Goal: Information Seeking & Learning: Check status

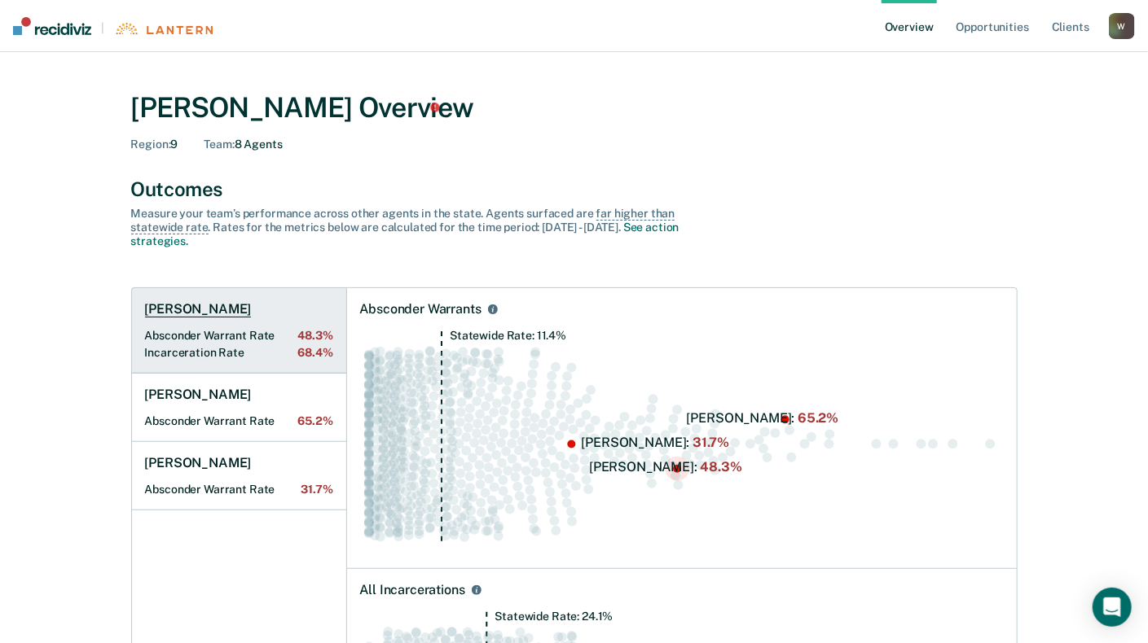
click at [316, 332] on span "48.3%" at bounding box center [314, 336] width 35 height 14
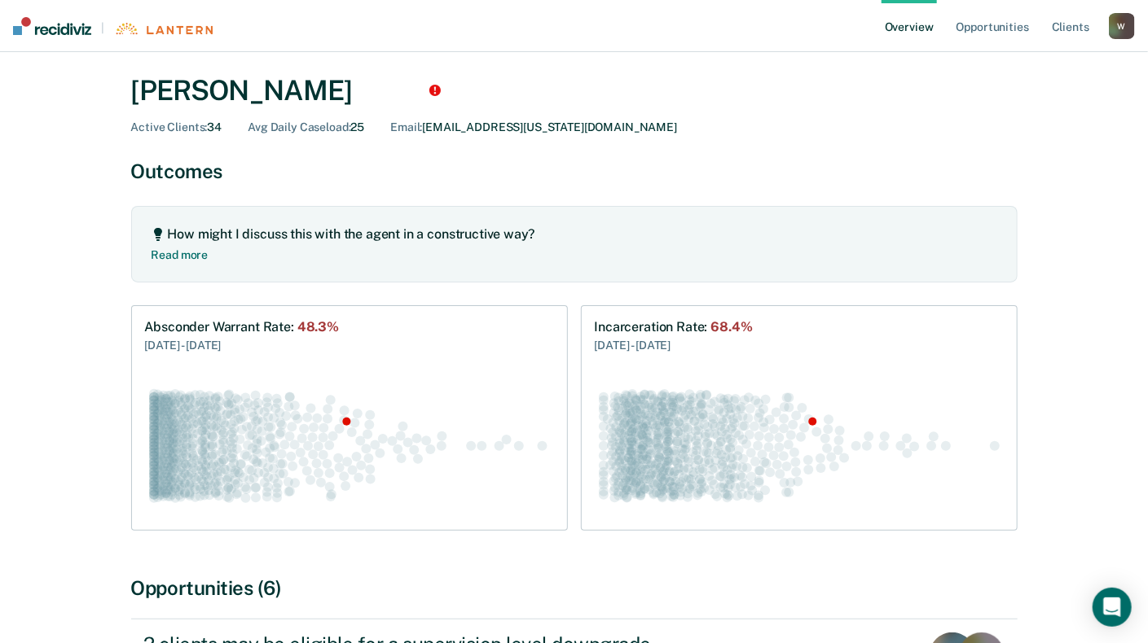
scroll to position [81, 0]
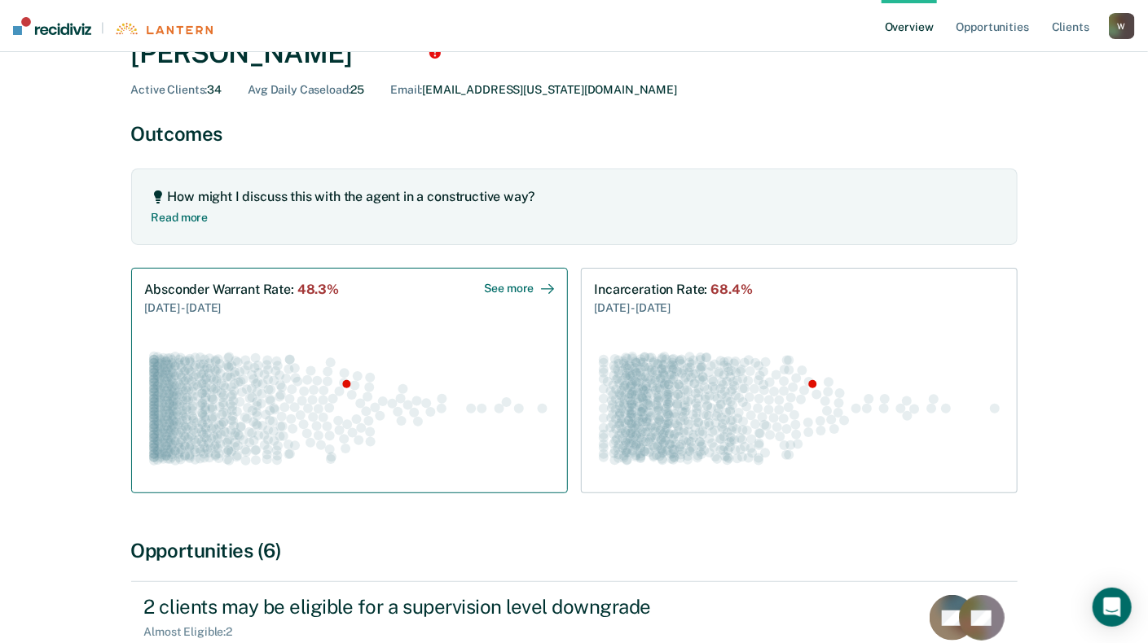
click at [483, 291] on div "Absconder Warrant Rate : 48.3% [DATE] - [DATE] See more" at bounding box center [349, 299] width 409 height 35
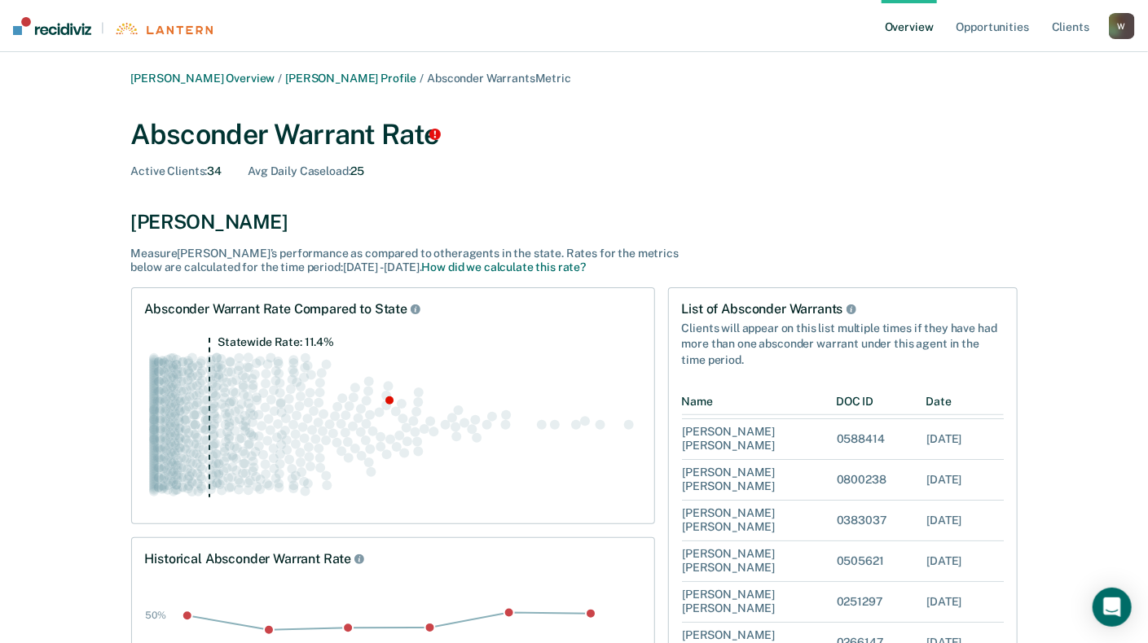
click at [916, 31] on link "Overview" at bounding box center [908, 26] width 55 height 52
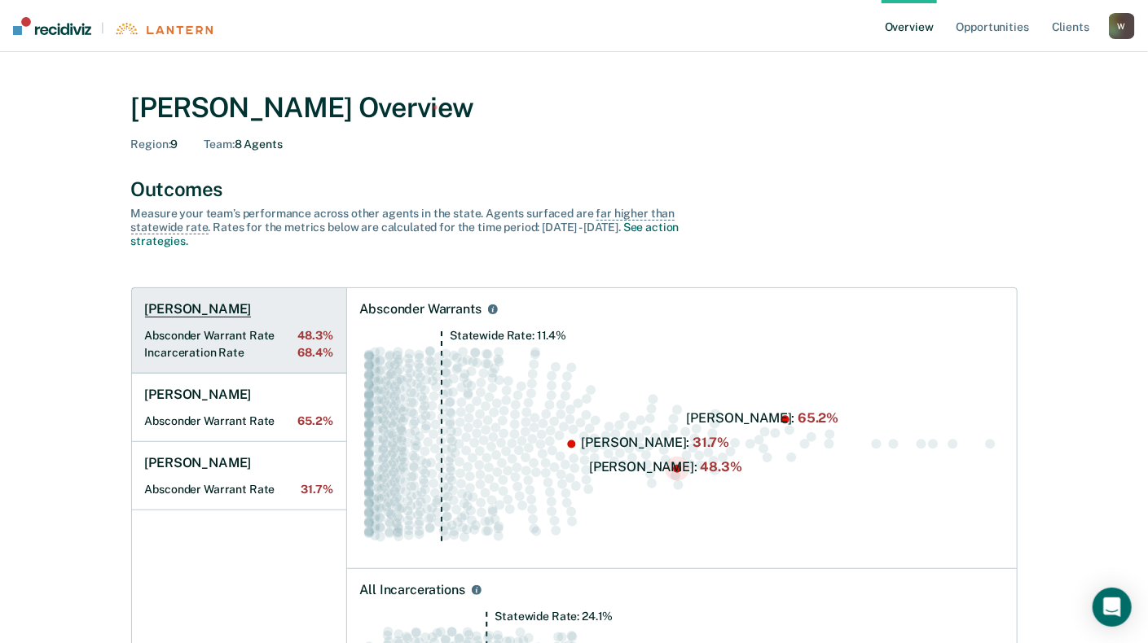
click at [302, 356] on span "68.4%" at bounding box center [314, 353] width 35 height 14
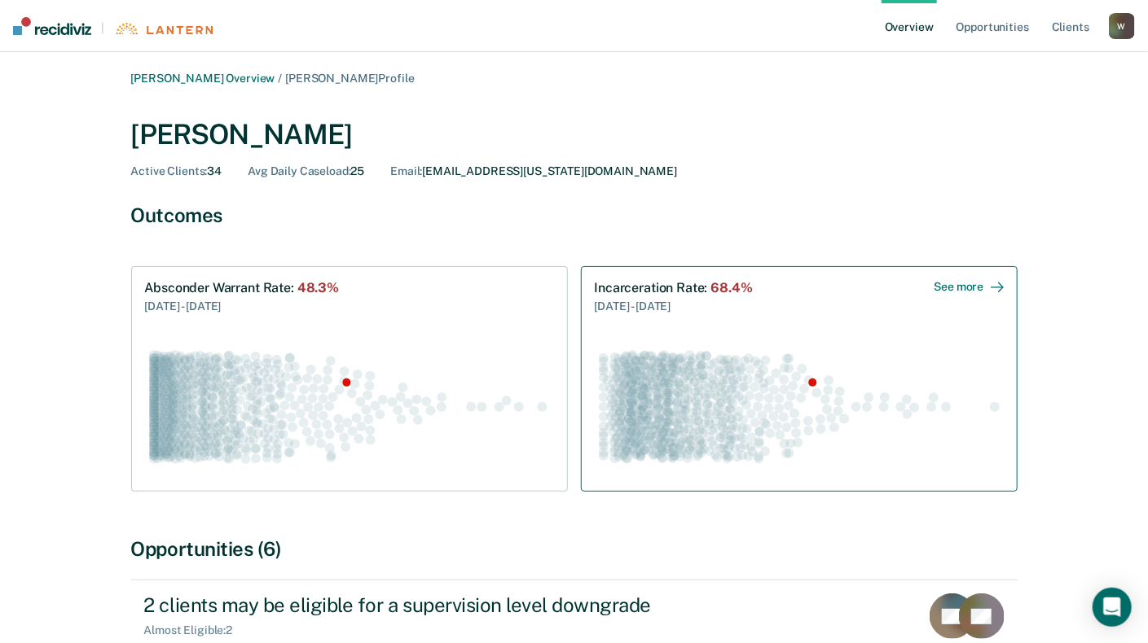
click at [668, 338] on icon "Swarm plot of all incarceration rates in the state for ALL caseloads, highlight…" at bounding box center [799, 406] width 409 height 143
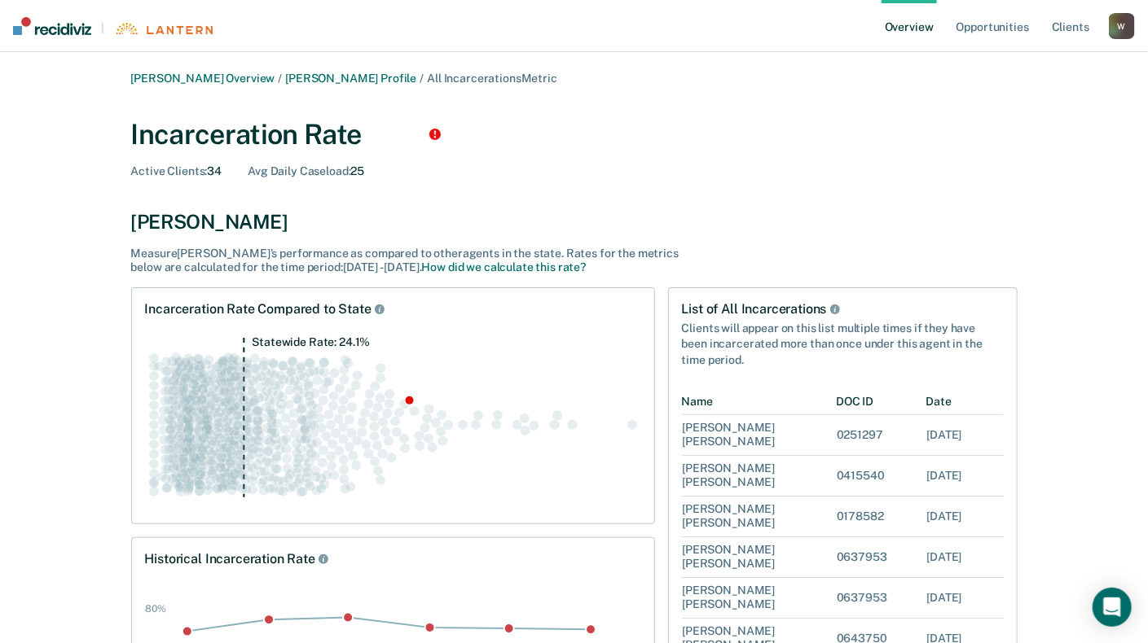
click at [931, 33] on link "Overview" at bounding box center [908, 26] width 55 height 52
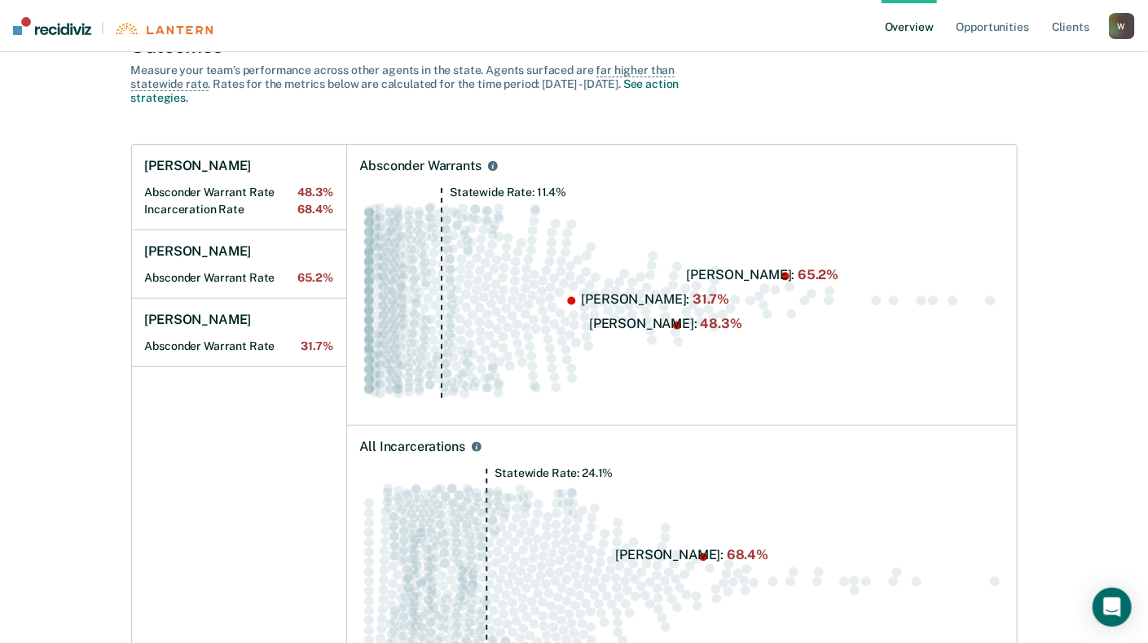
scroll to position [163, 0]
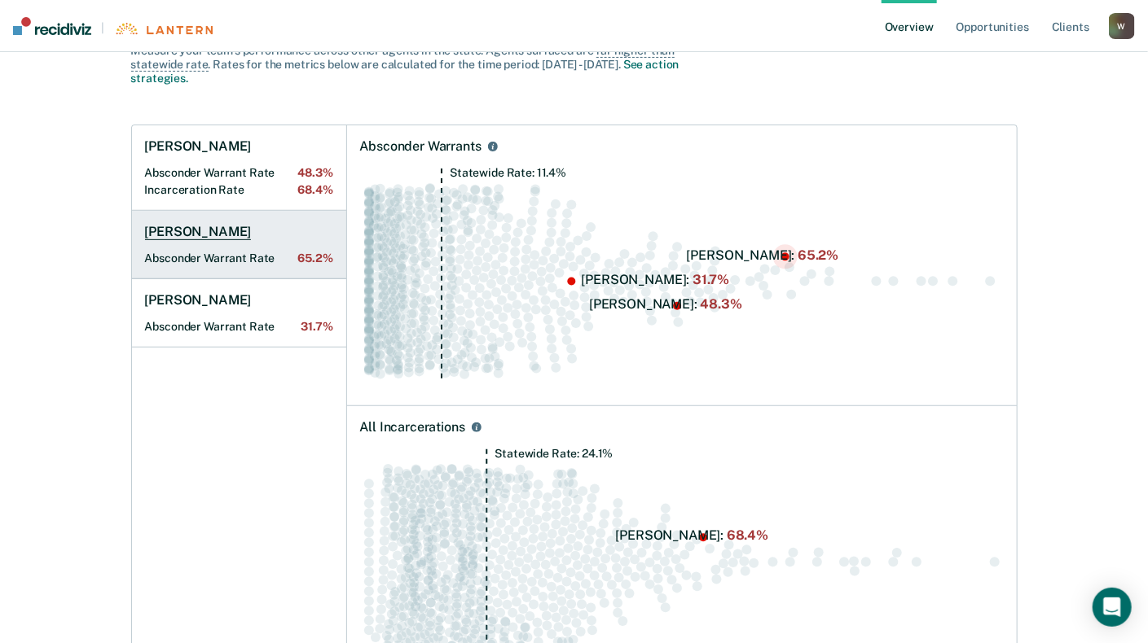
click at [193, 235] on h1 "[PERSON_NAME]" at bounding box center [198, 232] width 107 height 16
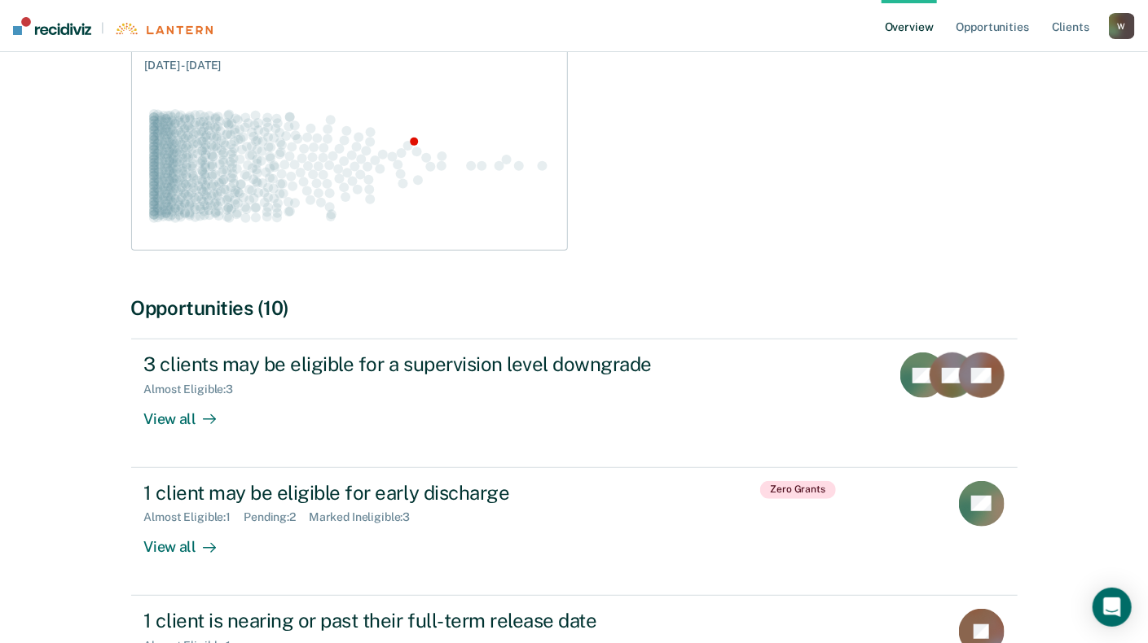
scroll to position [244, 0]
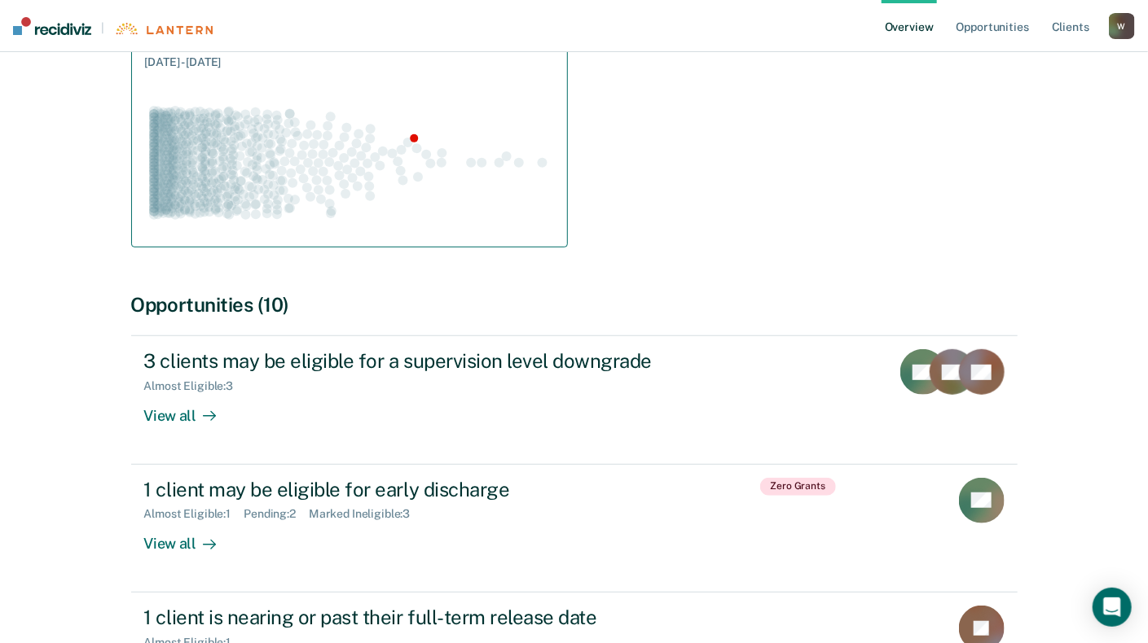
click at [335, 151] on g "Swarm plot of all absconder warrant rates in the state for ALL caseloads, highl…" at bounding box center [348, 163] width 398 height 114
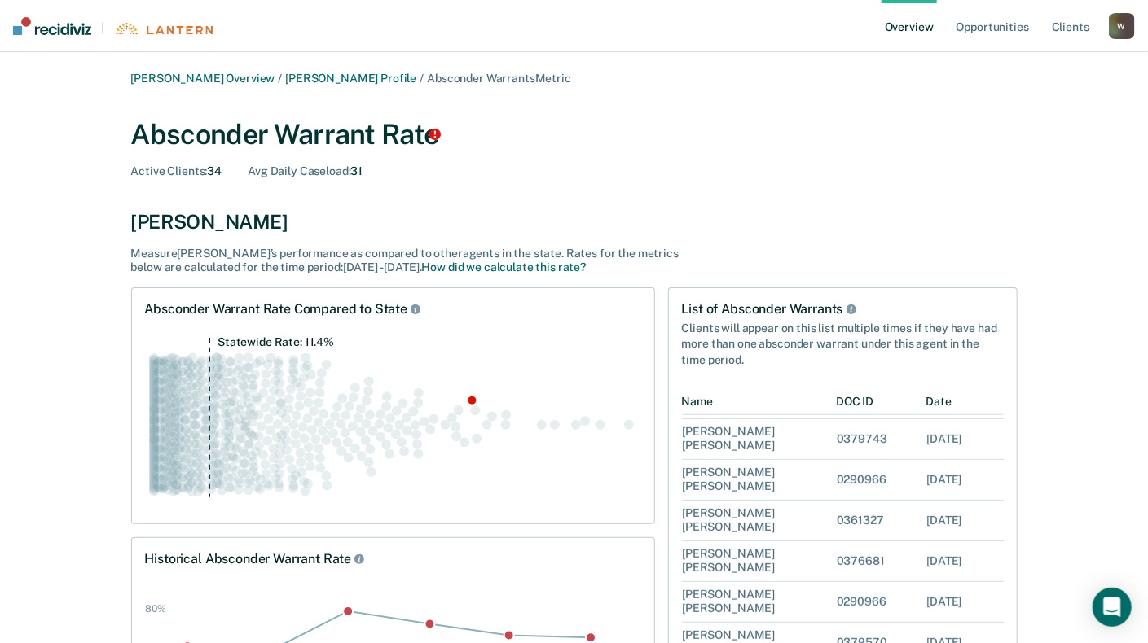
click at [909, 20] on link "Overview" at bounding box center [908, 26] width 55 height 52
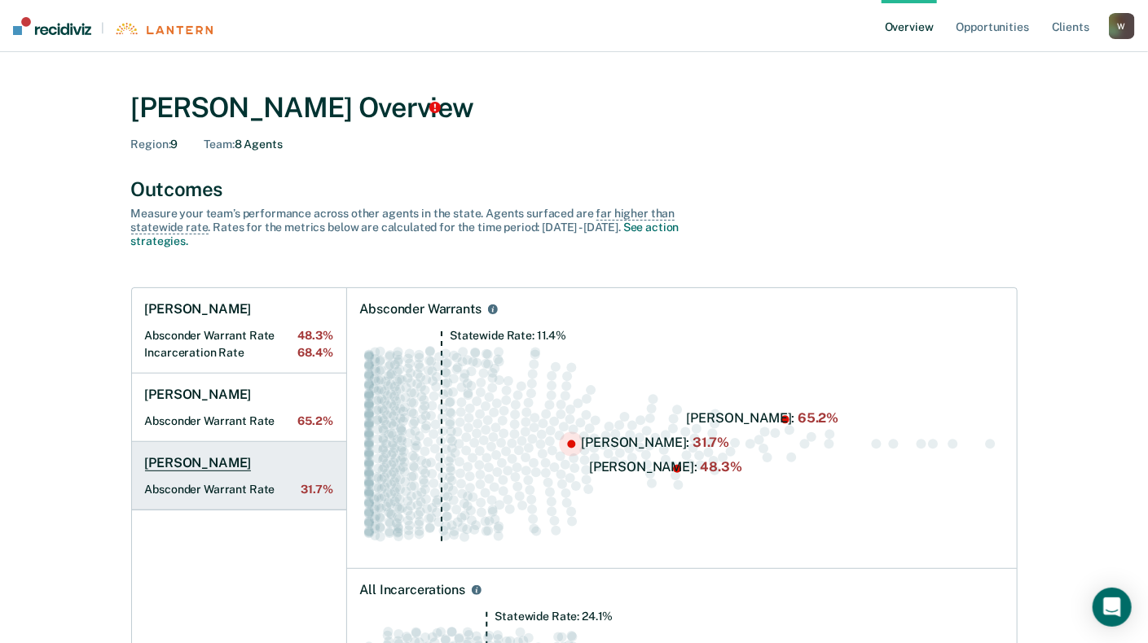
click at [280, 473] on link "[PERSON_NAME] Absconder Warrant Rate 31.7%" at bounding box center [239, 476] width 214 height 68
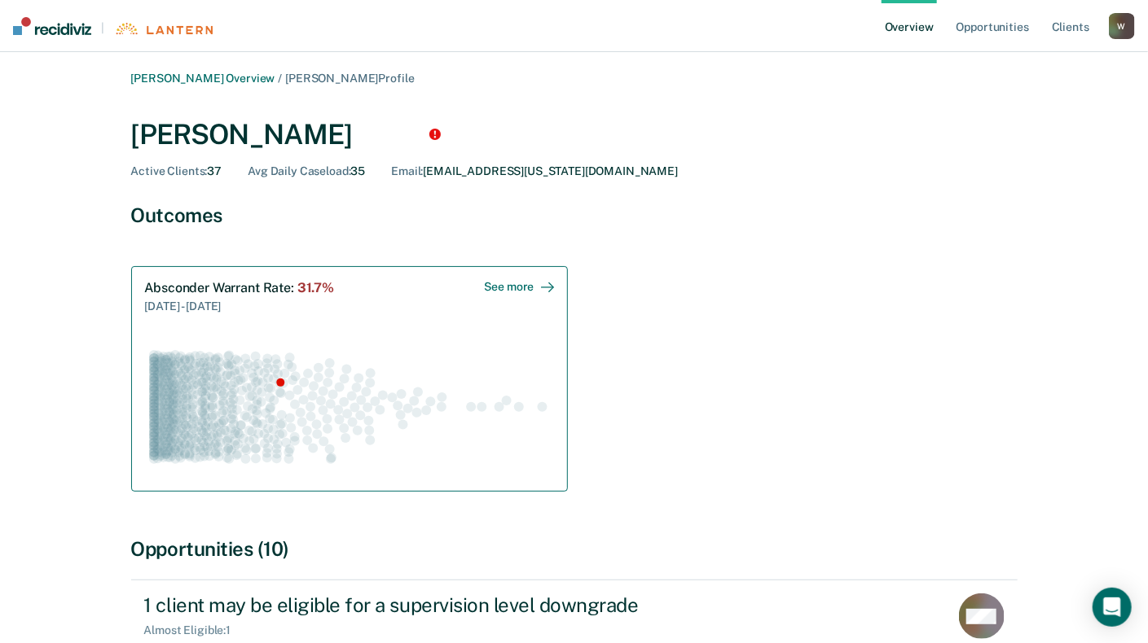
click at [206, 353] on circle "Swarm plot of all absconder warrant rates in the state for ALL caseloads, highl…" at bounding box center [209, 357] width 10 height 10
